Goal: Information Seeking & Learning: Learn about a topic

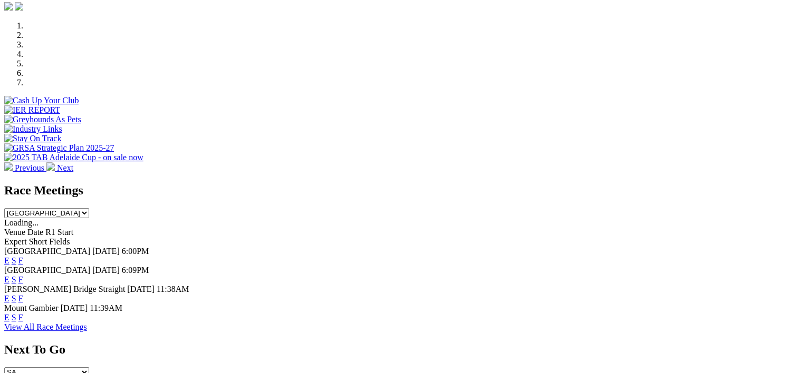
scroll to position [321, 0]
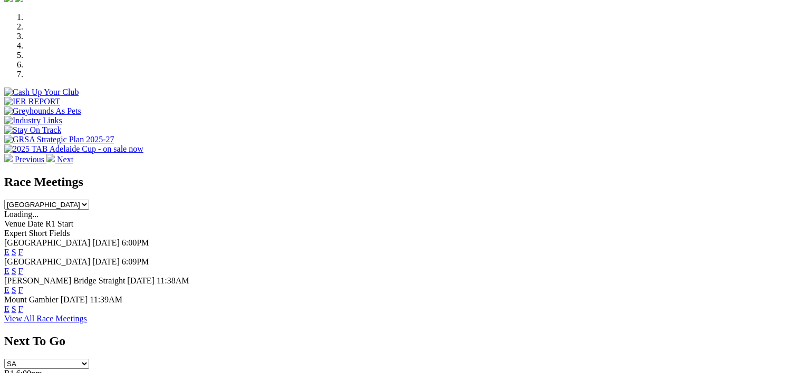
click at [23, 248] on link "F" at bounding box center [20, 252] width 5 height 9
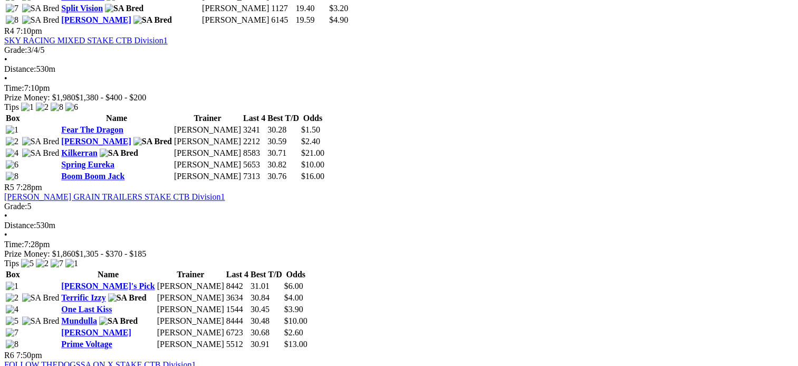
scroll to position [1006, 0]
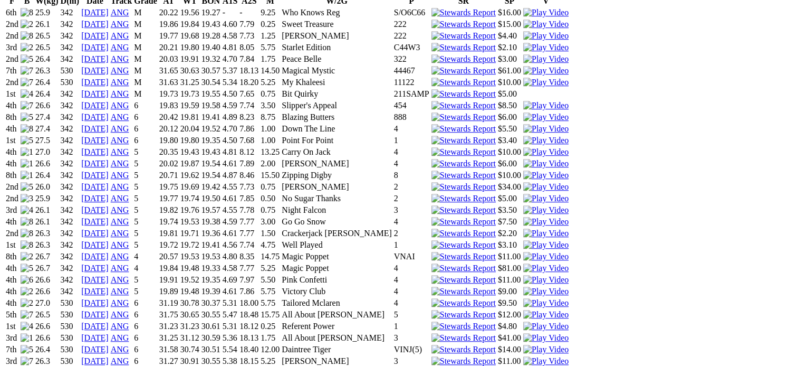
scroll to position [786, 0]
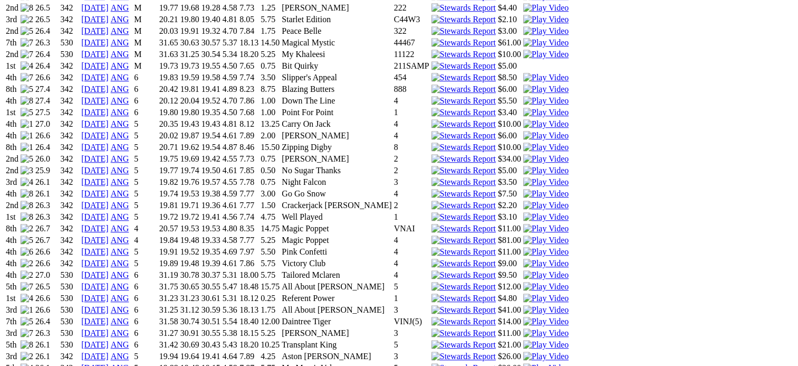
scroll to position [814, 0]
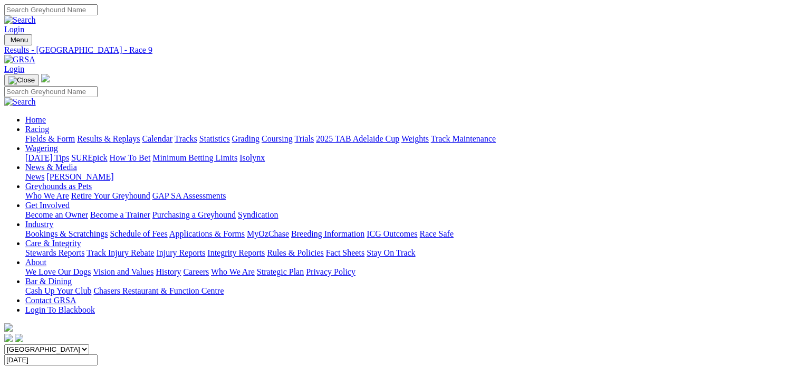
click at [47, 365] on span "SUMMARY" at bounding box center [25, 369] width 43 height 9
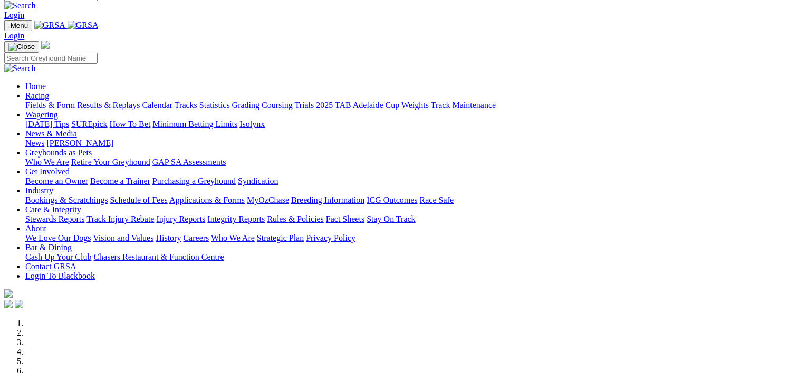
scroll to position [7, 0]
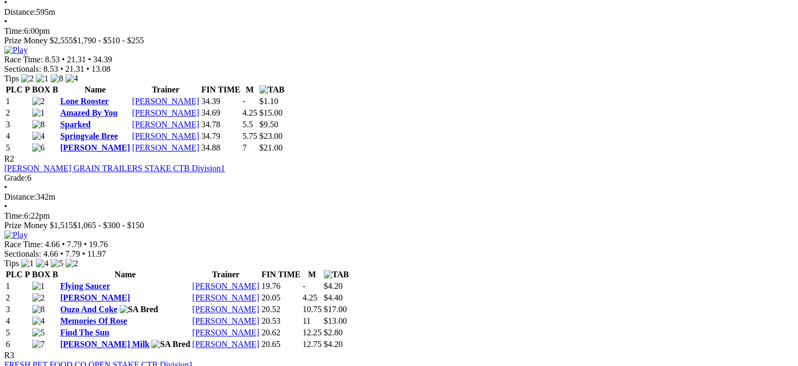
scroll to position [501, 0]
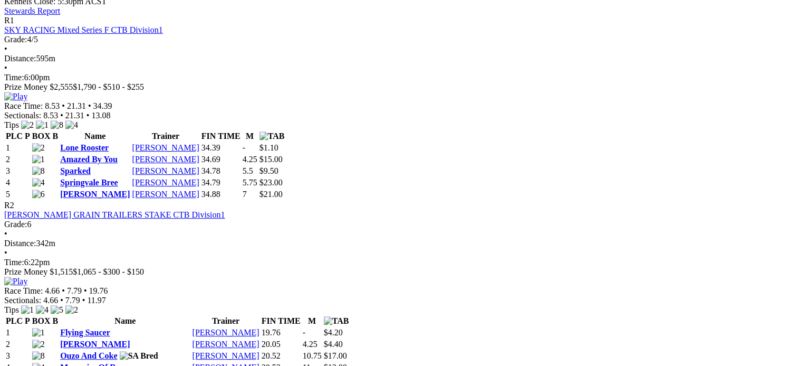
scroll to position [651, 0]
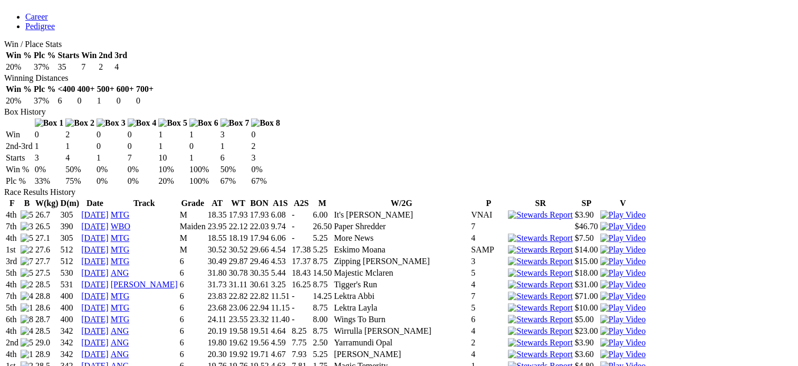
scroll to position [584, 0]
click at [600, 326] on img at bounding box center [622, 330] width 45 height 9
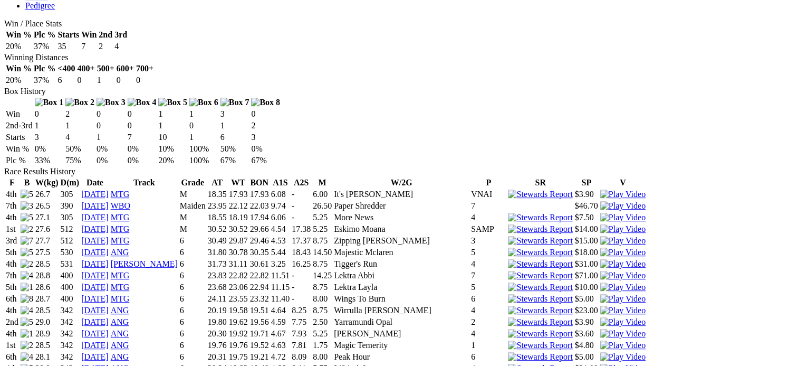
scroll to position [606, 0]
click at [600, 316] on img at bounding box center [622, 320] width 45 height 9
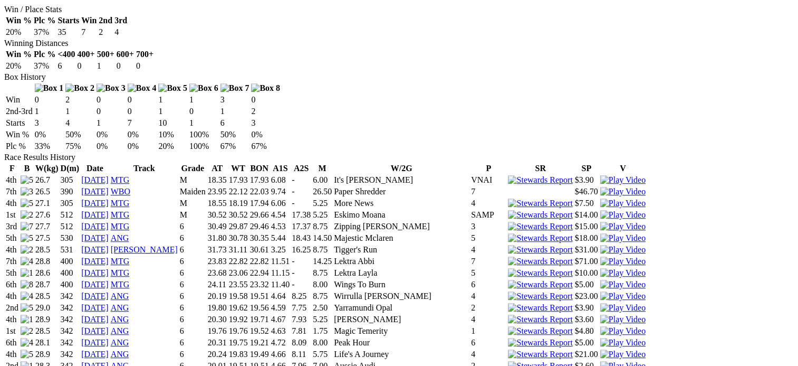
scroll to position [620, 0]
click at [600, 313] on img at bounding box center [622, 317] width 45 height 9
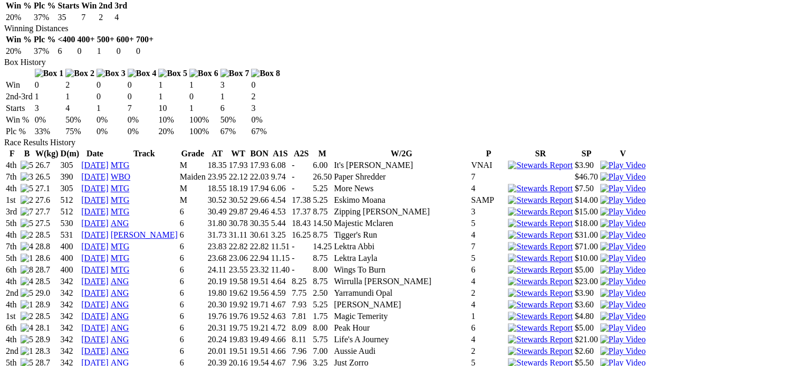
scroll to position [636, 0]
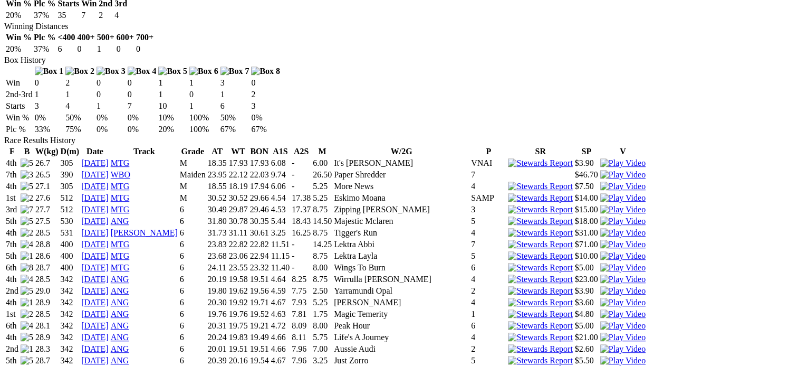
click at [600, 309] on img at bounding box center [622, 313] width 45 height 9
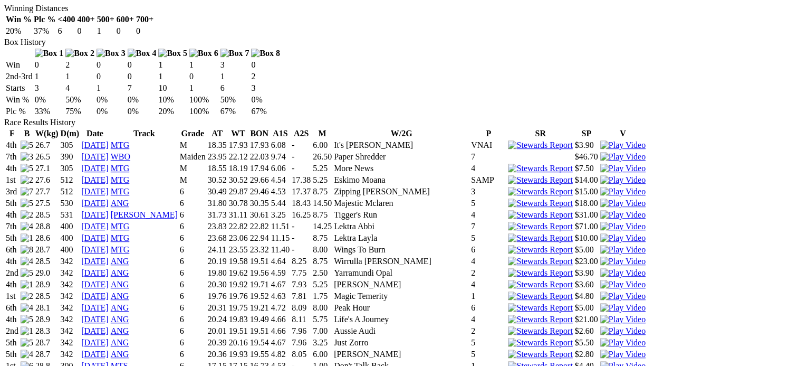
scroll to position [654, 0]
click at [600, 303] on img at bounding box center [622, 307] width 45 height 9
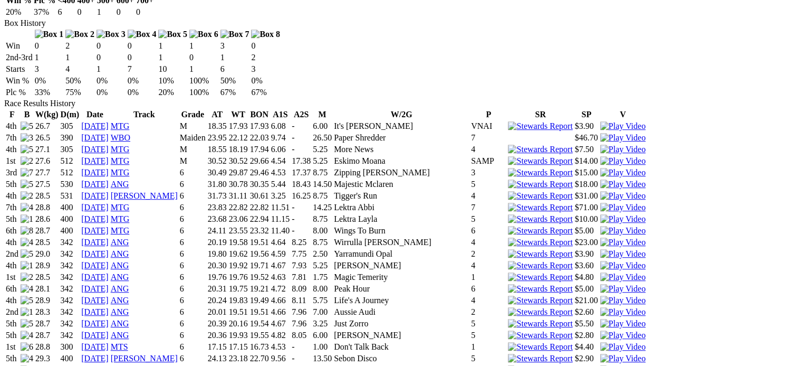
scroll to position [675, 0]
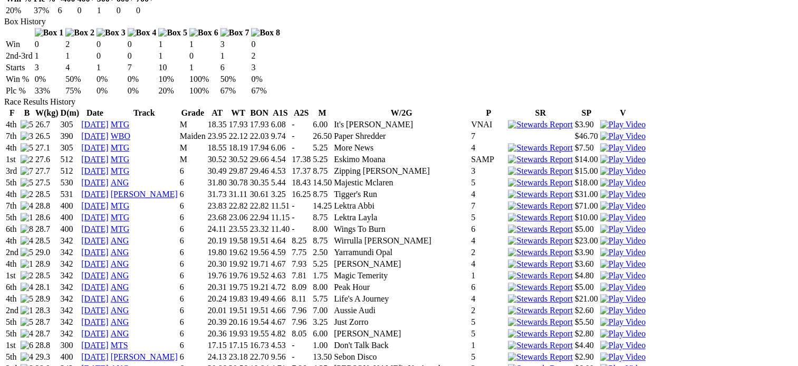
click at [600, 294] on img at bounding box center [622, 298] width 45 height 9
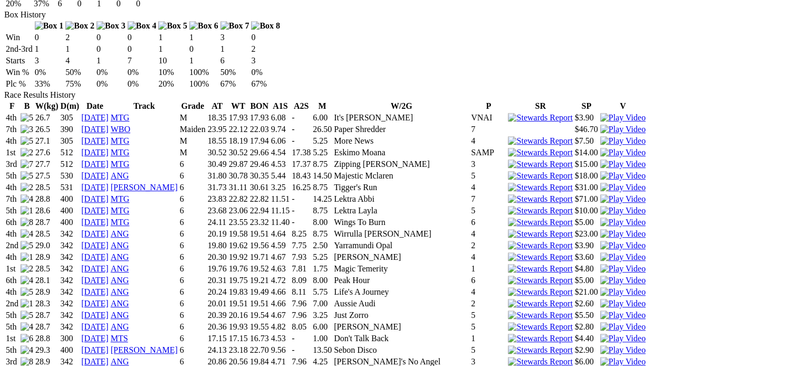
scroll to position [683, 0]
click at [600, 298] on img at bounding box center [622, 302] width 45 height 9
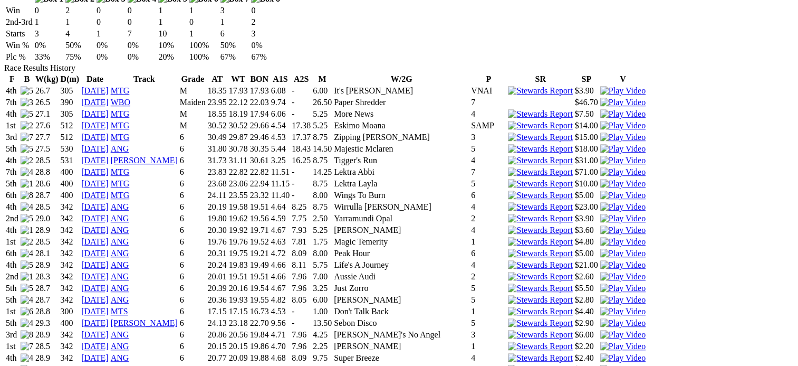
scroll to position [709, 0]
click at [600, 294] on img at bounding box center [622, 298] width 45 height 9
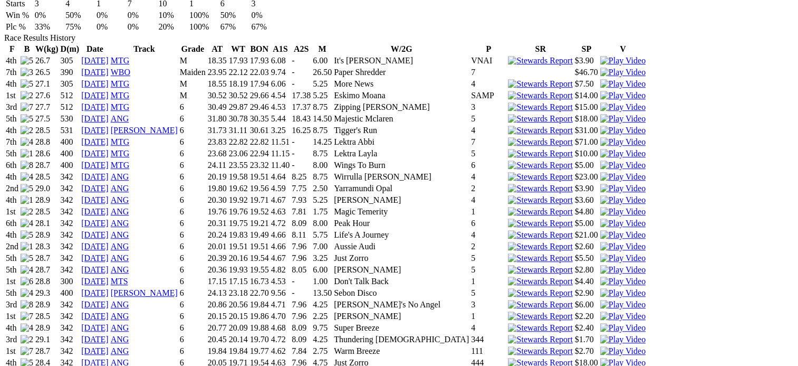
scroll to position [741, 0]
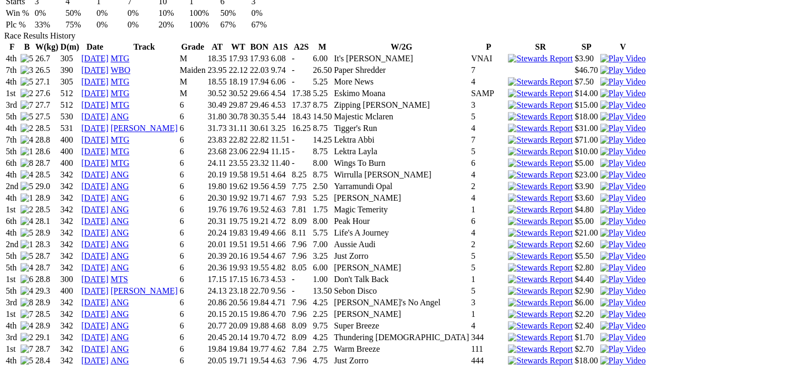
click at [600, 286] on img at bounding box center [622, 290] width 45 height 9
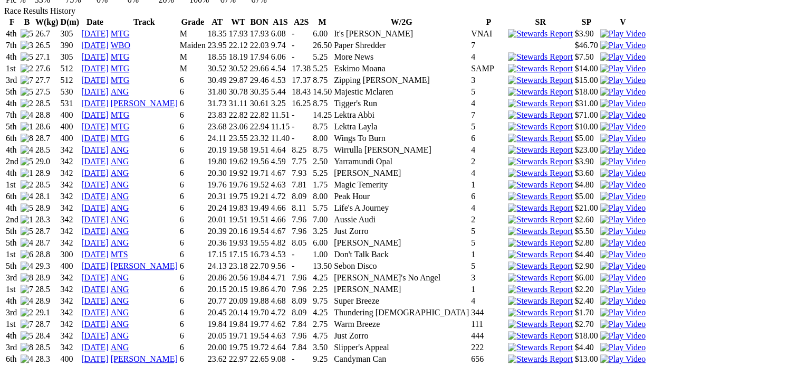
scroll to position [766, 0]
click at [600, 272] on img at bounding box center [622, 276] width 45 height 9
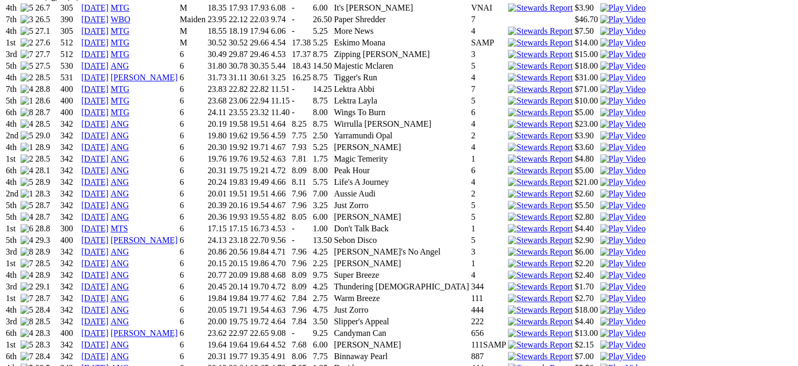
scroll to position [795, 0]
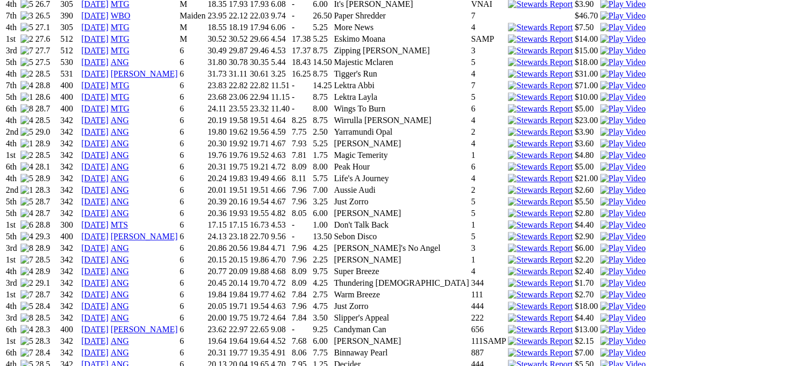
click at [600, 266] on img at bounding box center [622, 270] width 45 height 9
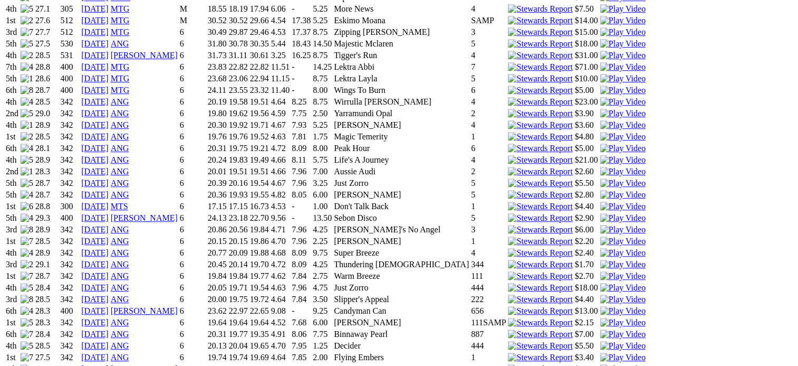
scroll to position [814, 0]
click at [600, 282] on img at bounding box center [622, 286] width 45 height 9
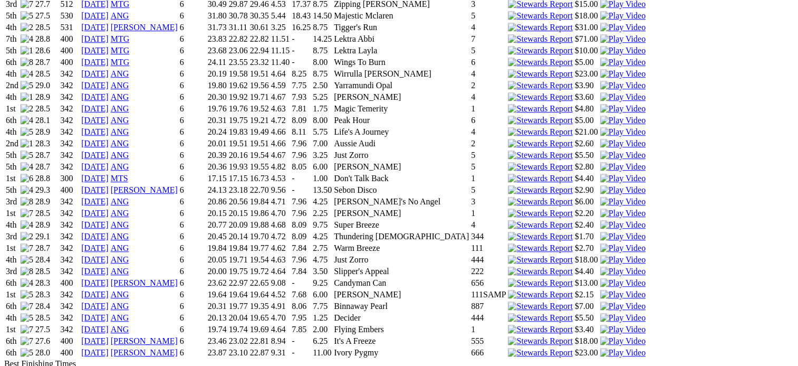
scroll to position [842, 0]
click at [600, 277] on img at bounding box center [622, 281] width 45 height 9
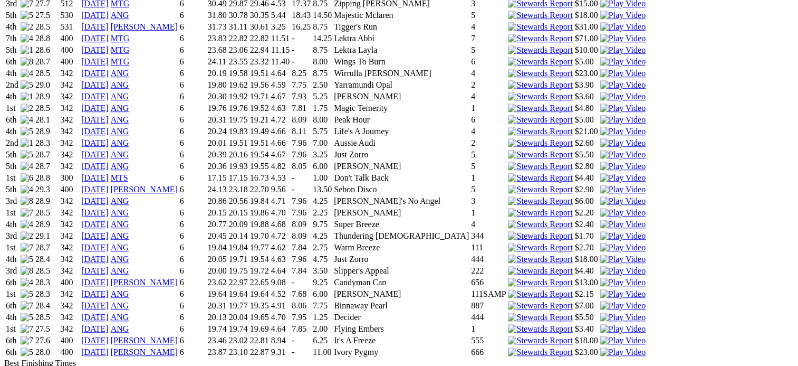
click at [600, 335] on td at bounding box center [623, 340] width 46 height 11
click at [600, 335] on img at bounding box center [622, 339] width 45 height 9
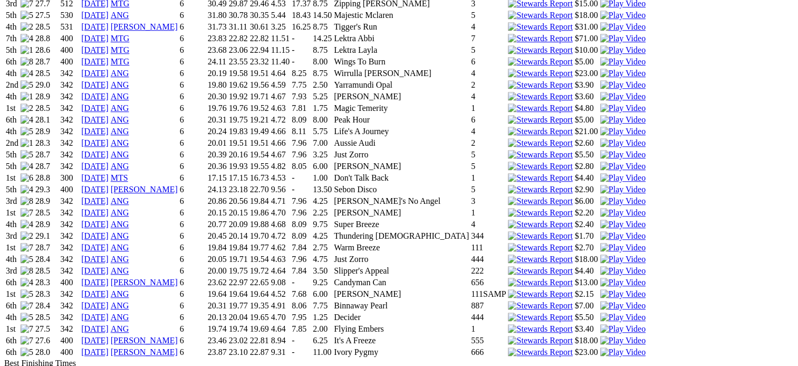
click at [600, 289] on img at bounding box center [622, 293] width 45 height 9
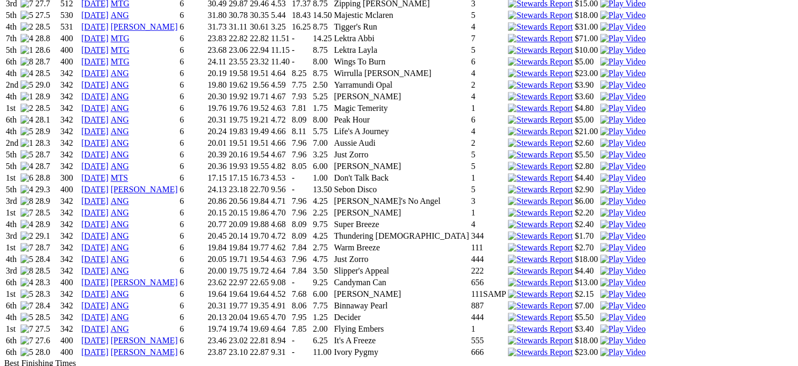
click at [109, 289] on link "20 May 25" at bounding box center [94, 293] width 27 height 9
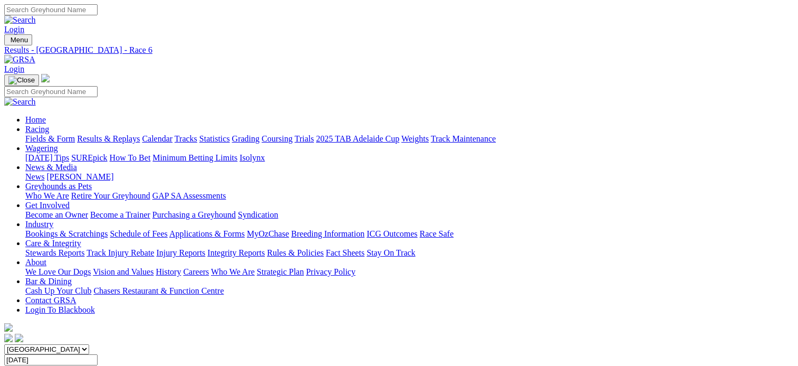
click at [47, 365] on span "SUMMARY" at bounding box center [25, 369] width 43 height 9
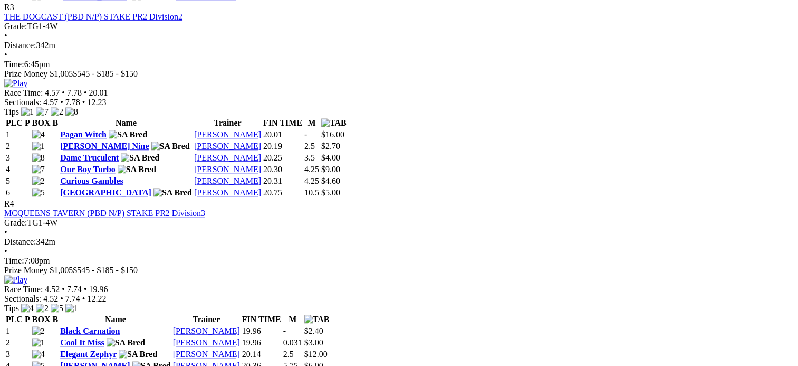
scroll to position [906, 0]
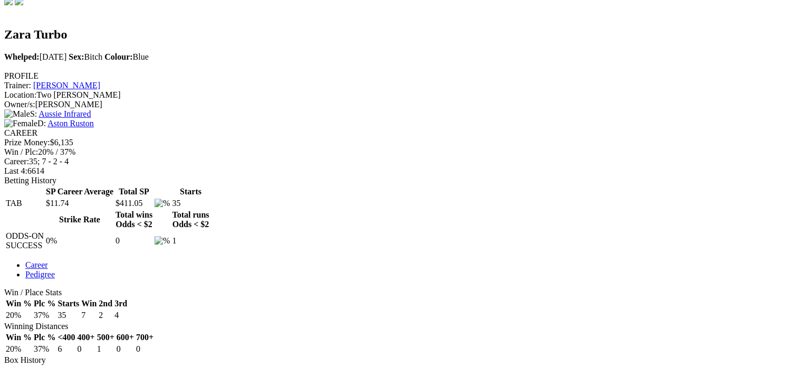
scroll to position [552, 0]
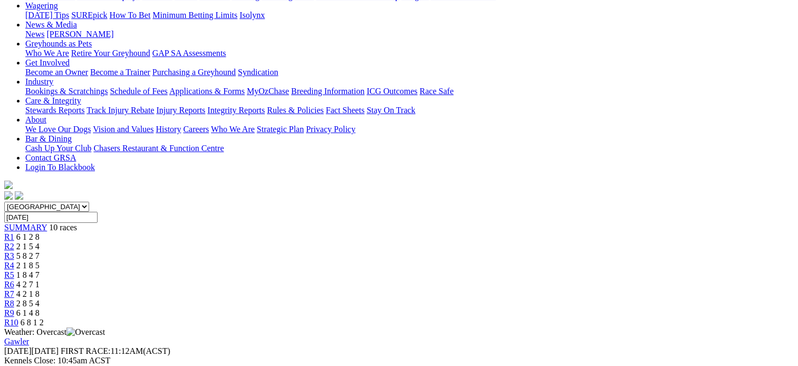
scroll to position [141, 0]
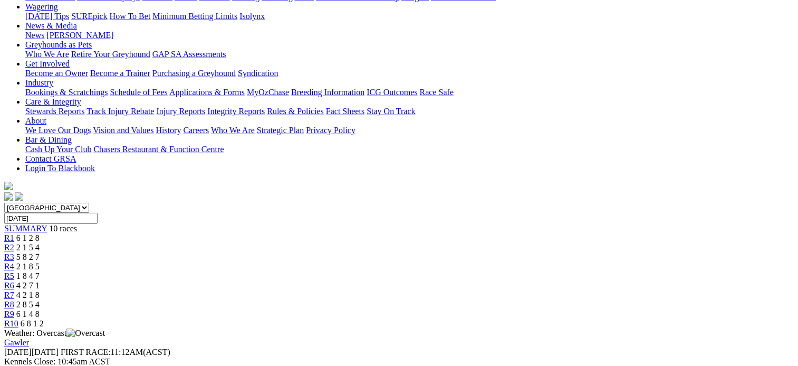
click at [77, 224] on span "10 races" at bounding box center [63, 228] width 28 height 9
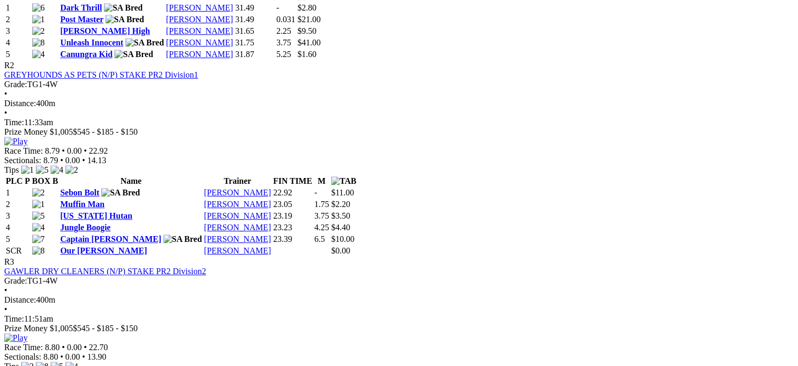
scroll to position [637, 0]
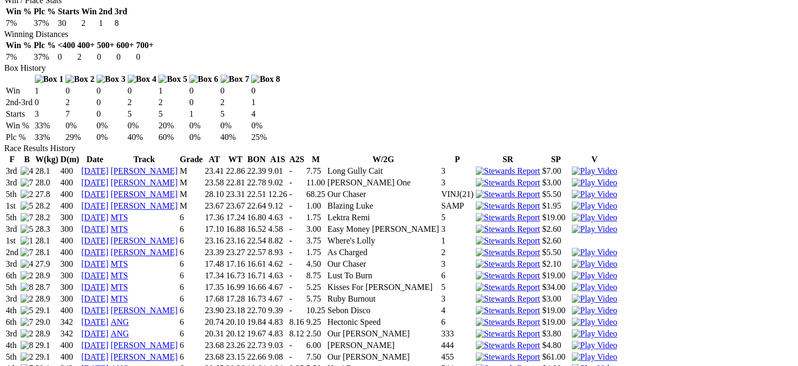
scroll to position [605, 0]
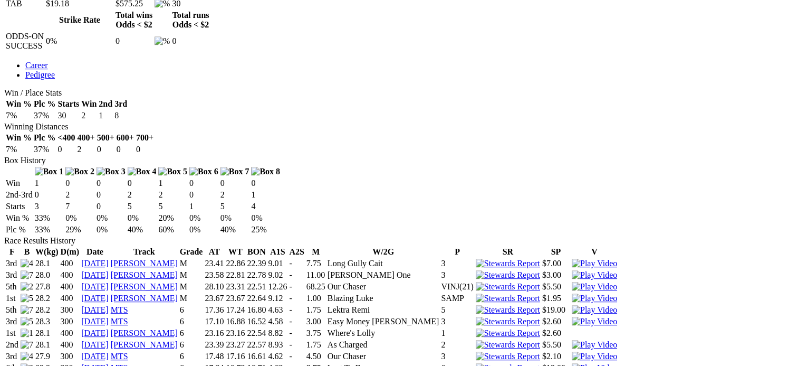
scroll to position [533, 0]
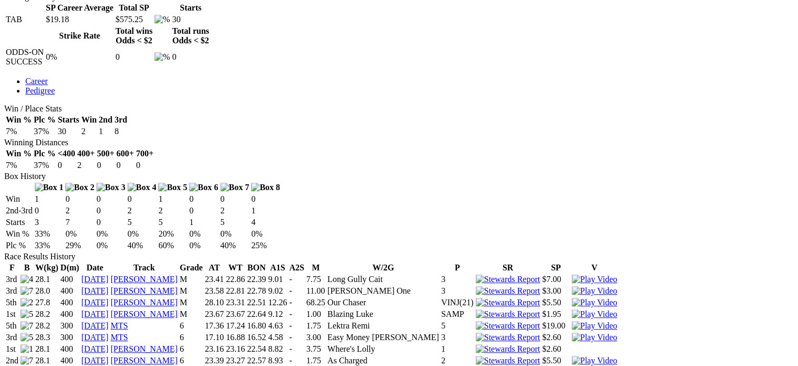
scroll to position [519, 0]
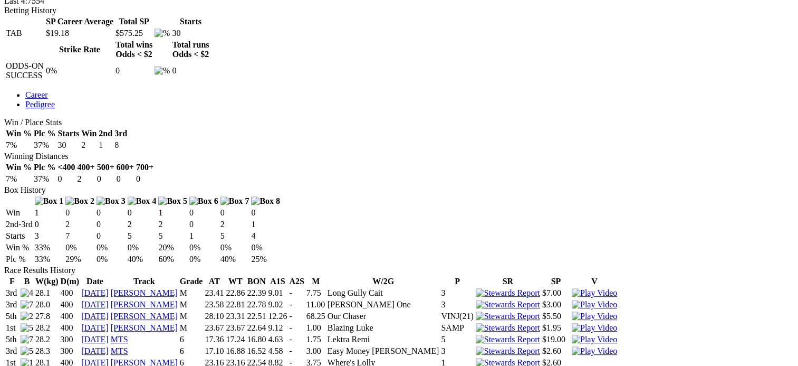
scroll to position [504, 0]
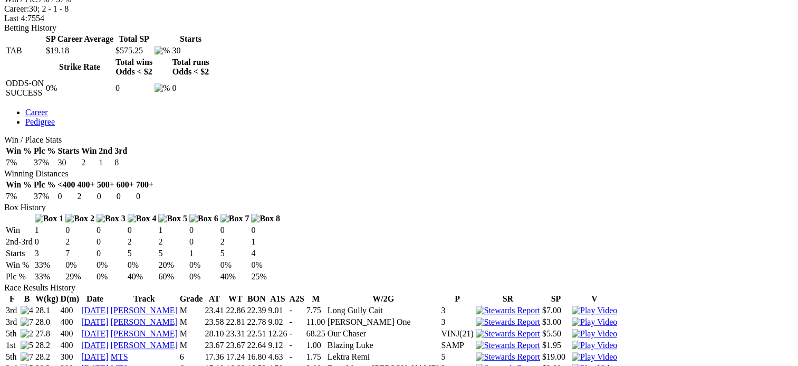
scroll to position [490, 0]
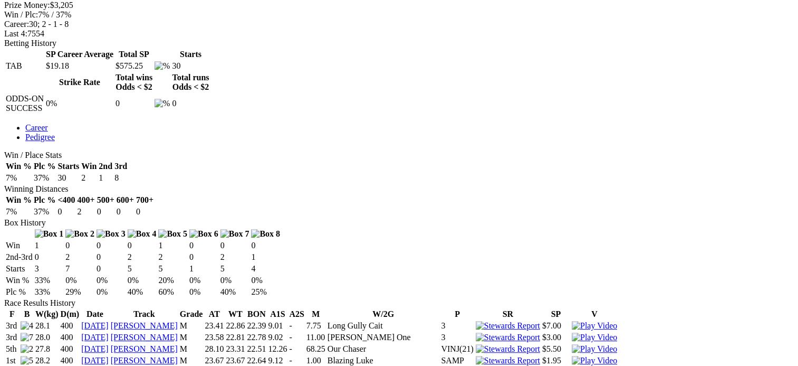
scroll to position [473, 0]
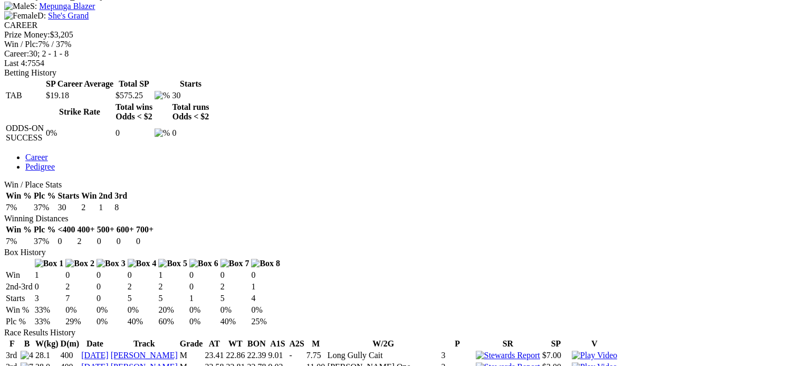
scroll to position [443, 0]
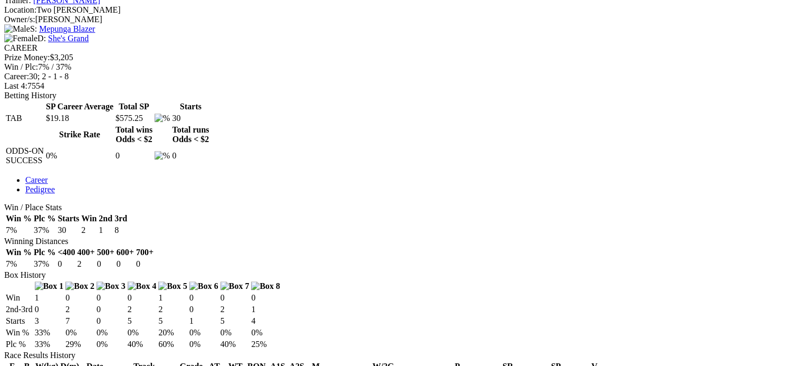
scroll to position [421, 0]
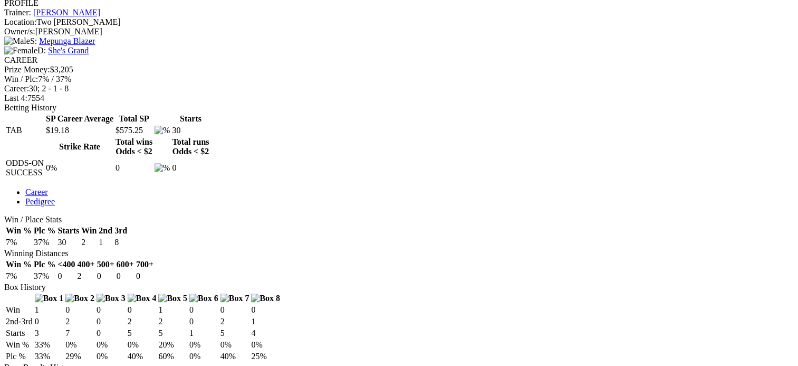
scroll to position [410, 0]
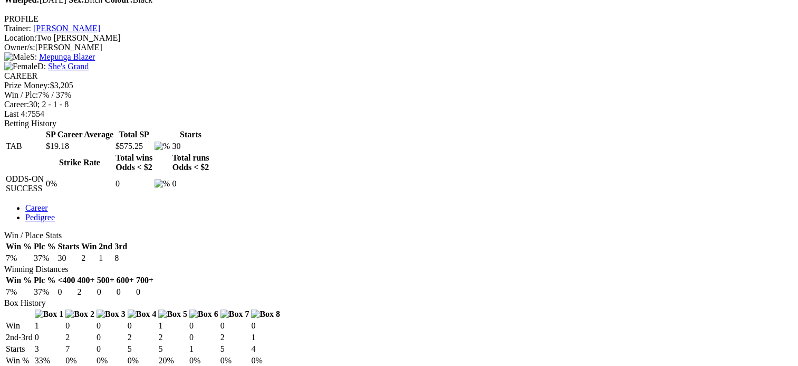
scroll to position [392, 0]
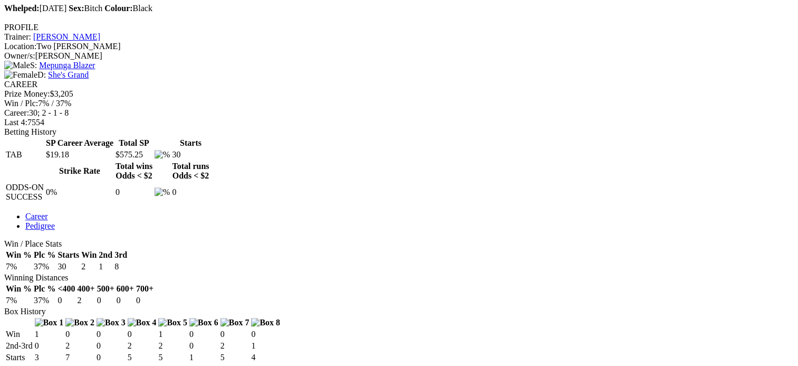
scroll to position [379, 0]
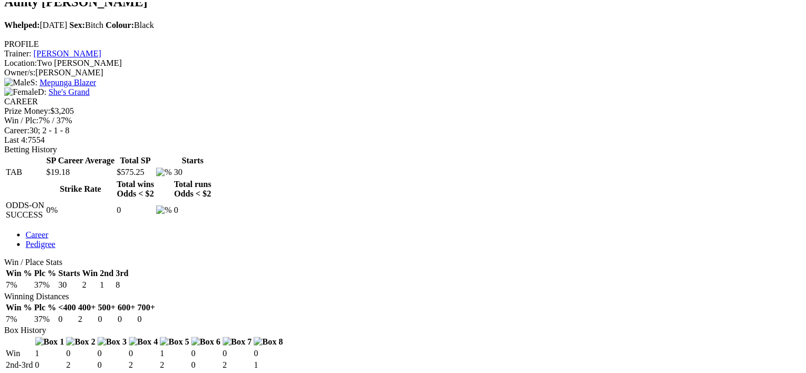
scroll to position [370, 0]
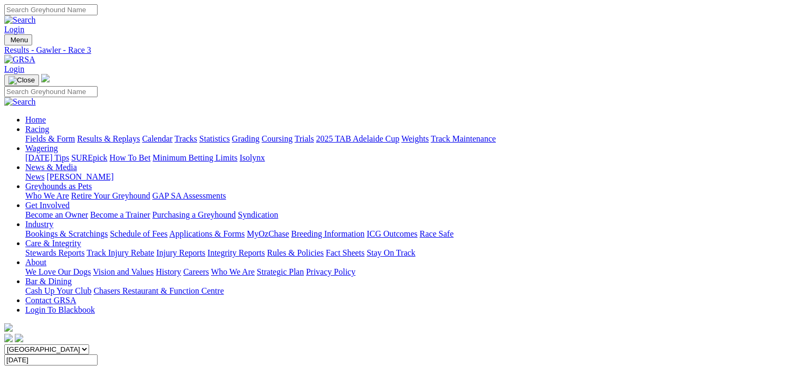
click at [47, 365] on span "SUMMARY" at bounding box center [25, 369] width 43 height 9
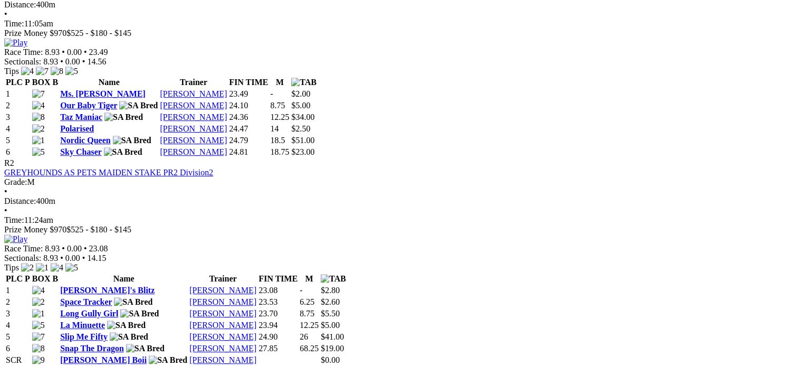
scroll to position [565, 0]
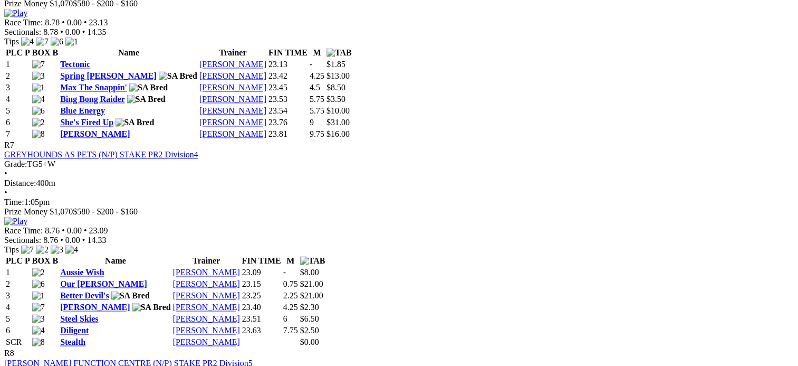
scroll to position [1635, 0]
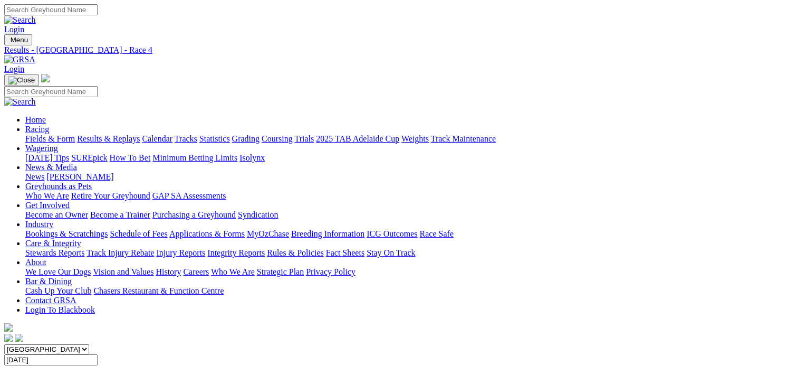
click at [77, 365] on span "10 races" at bounding box center [63, 369] width 28 height 9
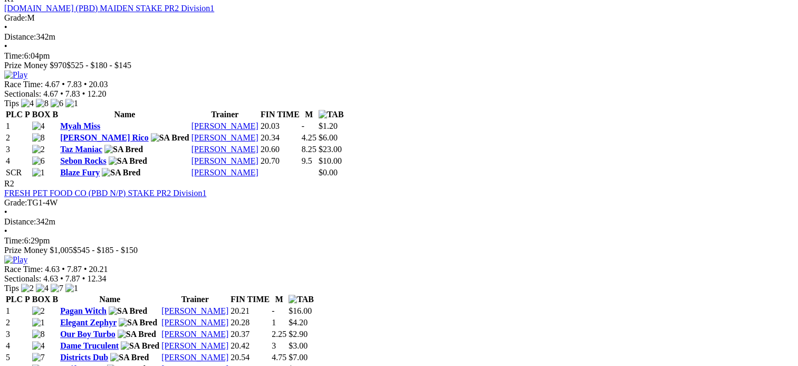
scroll to position [523, 0]
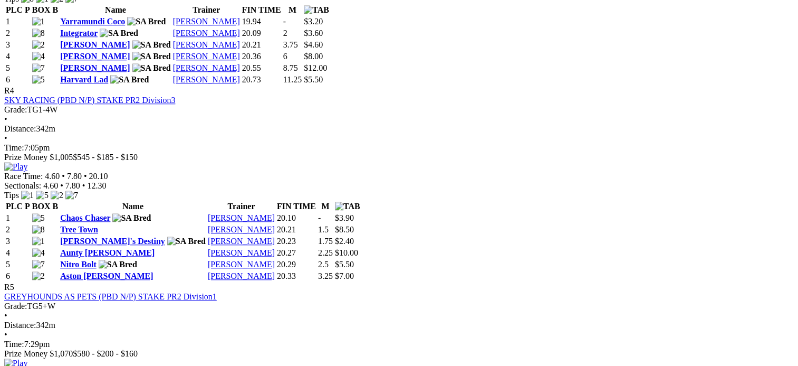
scroll to position [1009, 0]
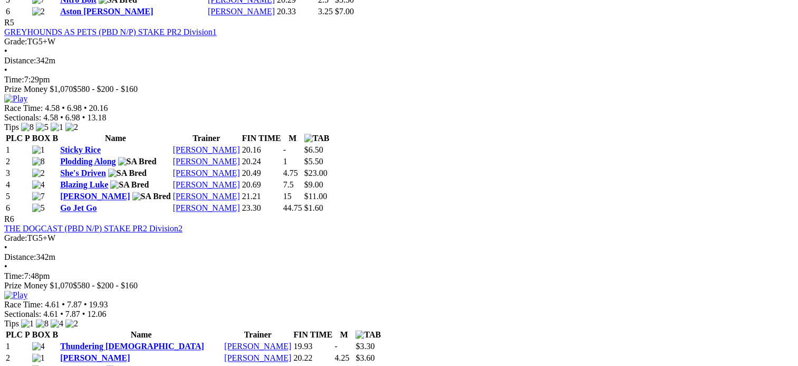
scroll to position [1273, 0]
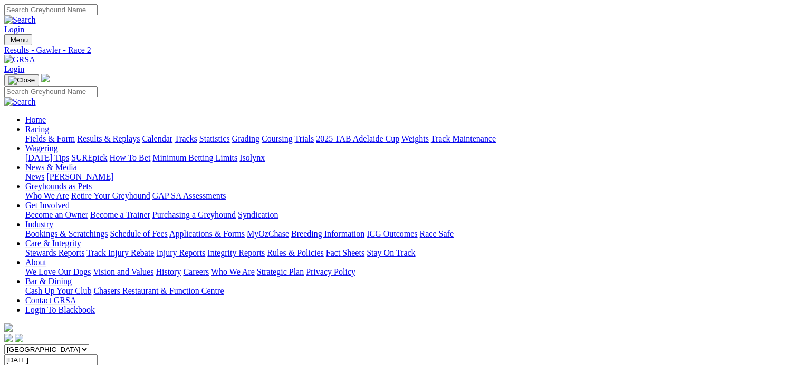
click at [77, 365] on span "10 races" at bounding box center [63, 369] width 28 height 9
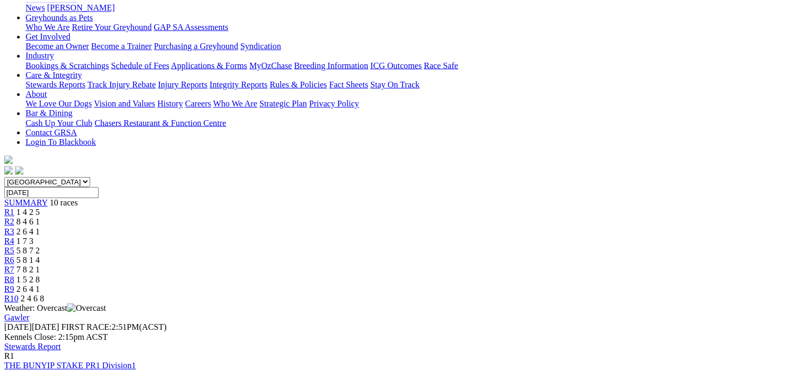
scroll to position [172, 0]
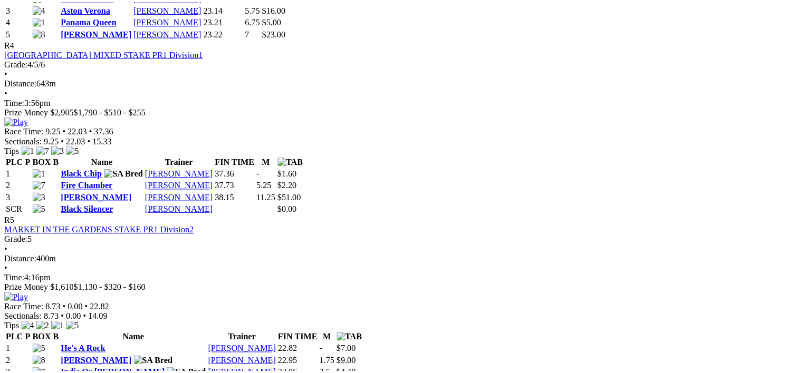
scroll to position [977, 0]
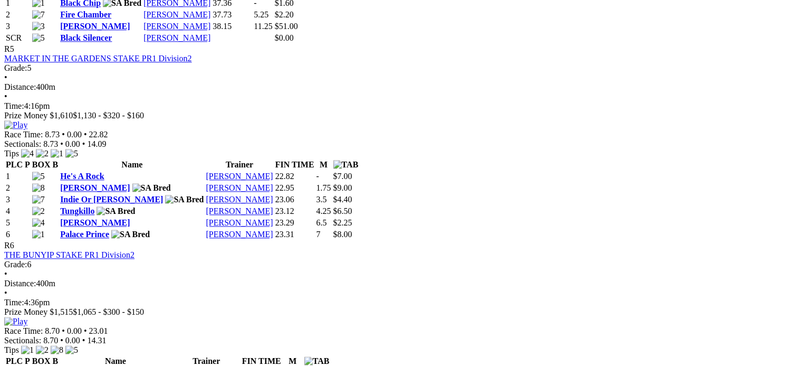
scroll to position [1215, 0]
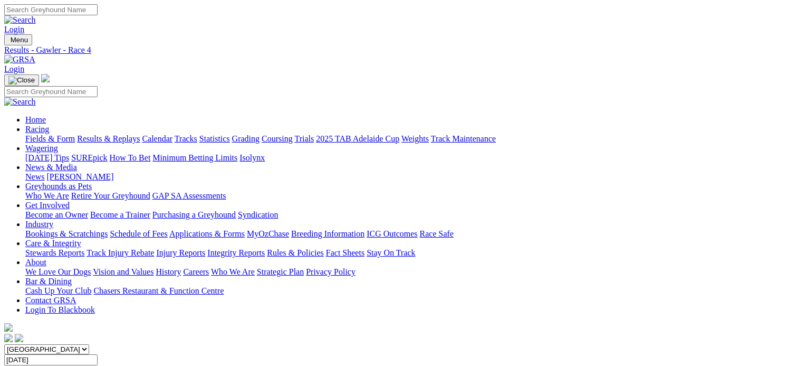
click at [47, 365] on span "SUMMARY" at bounding box center [25, 369] width 43 height 9
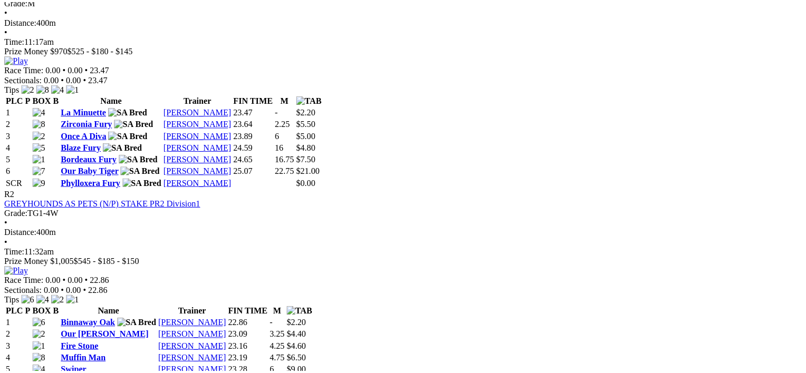
scroll to position [527, 0]
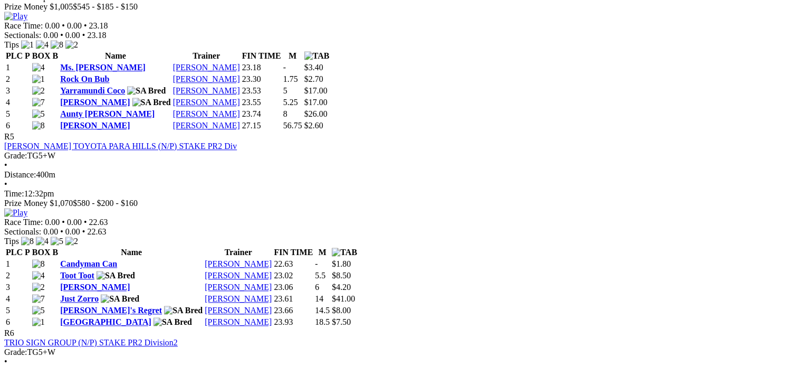
scroll to position [1314, 0]
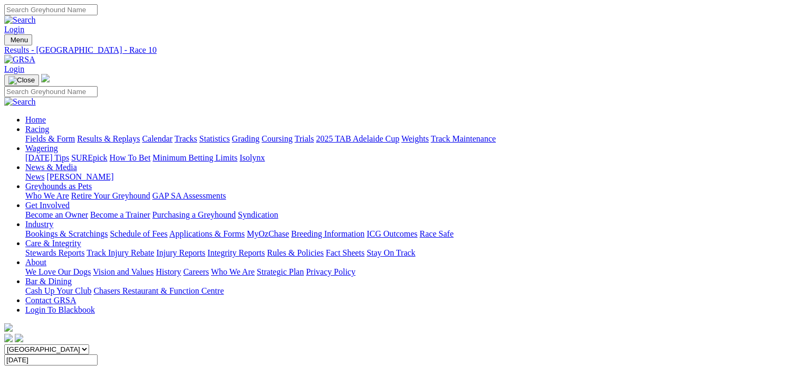
click at [110, 365] on div "SUMMARY 10 races" at bounding box center [399, 369] width 790 height 9
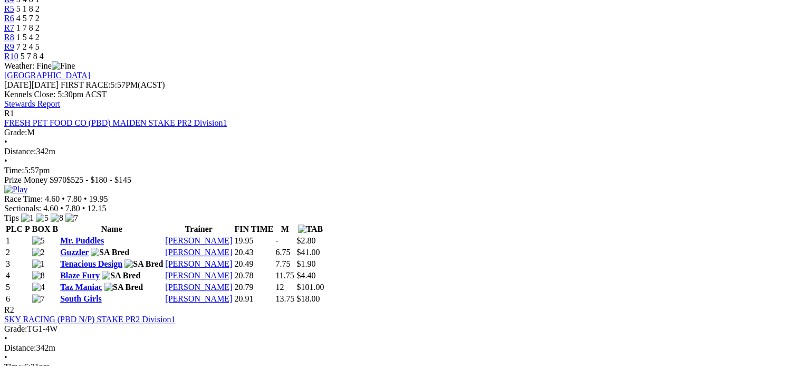
scroll to position [419, 0]
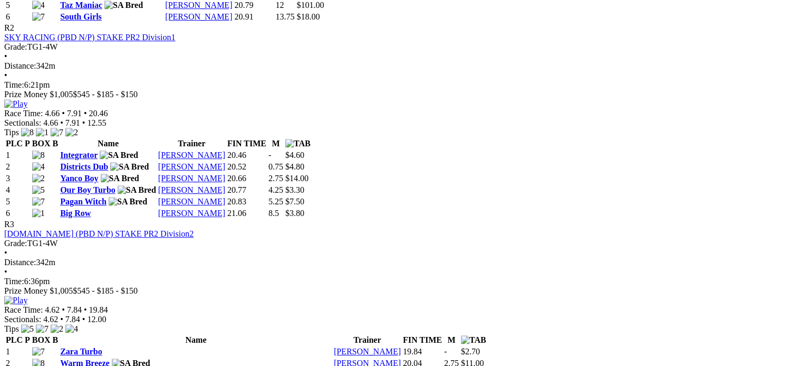
scroll to position [694, 0]
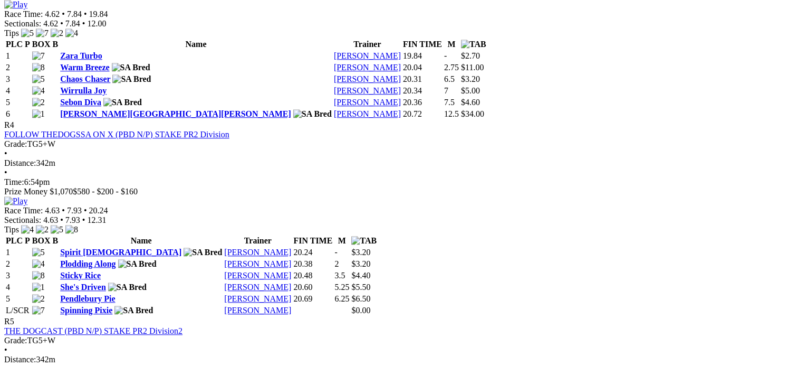
scroll to position [985, 0]
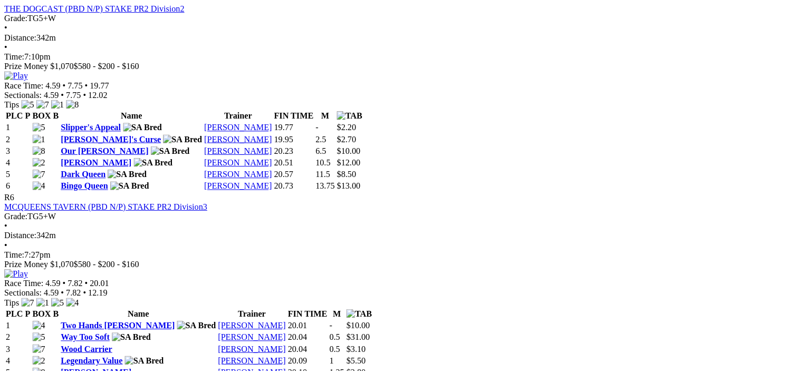
scroll to position [1311, 0]
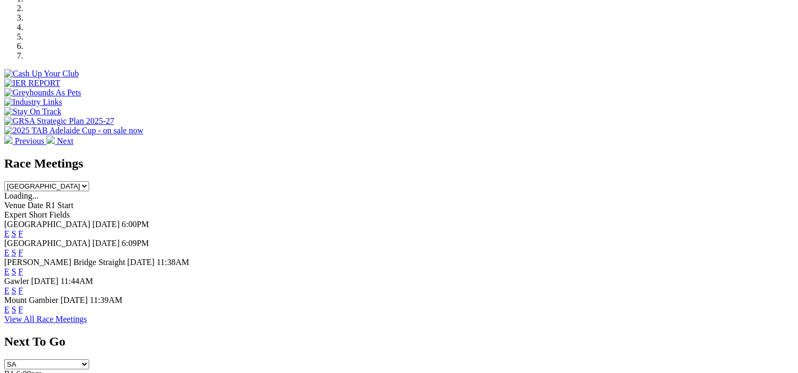
scroll to position [340, 0]
click at [546, 286] on div "E S F" at bounding box center [399, 290] width 790 height 9
click at [23, 286] on link "F" at bounding box center [20, 290] width 5 height 9
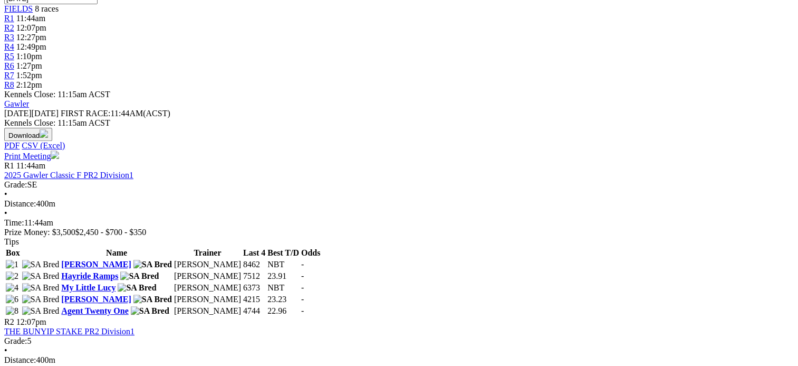
scroll to position [360, 0]
